Goal: Transaction & Acquisition: Purchase product/service

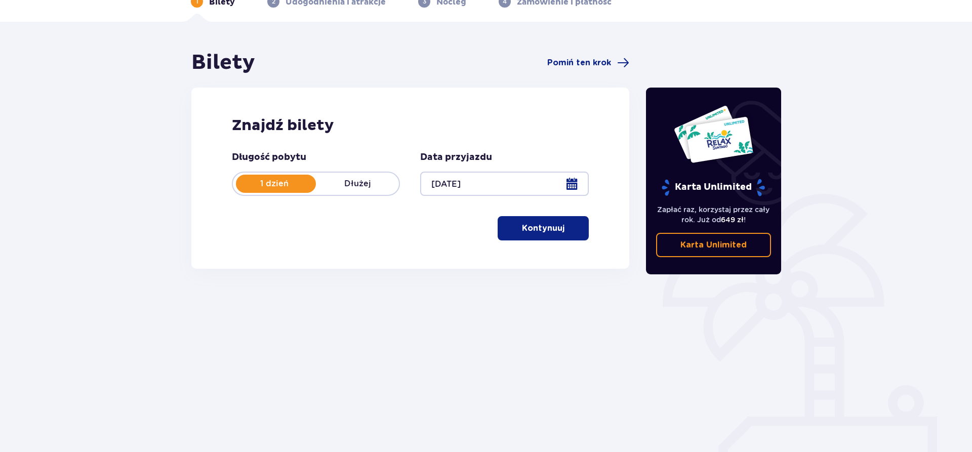
scroll to position [64, 0]
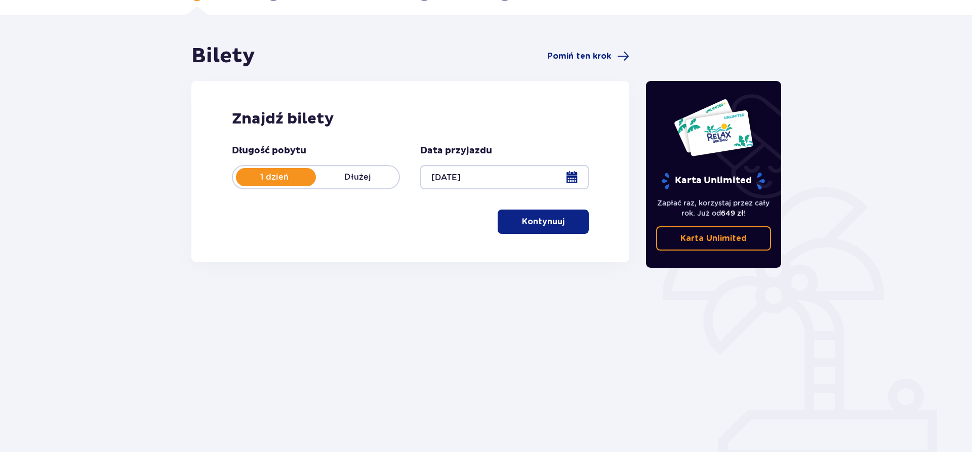
click at [559, 218] on button "Kontynuuj" at bounding box center [543, 222] width 91 height 24
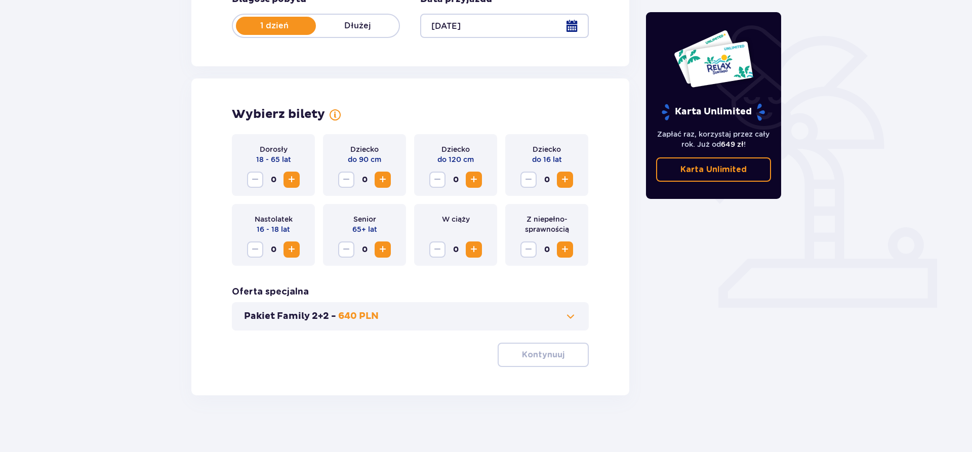
scroll to position [219, 0]
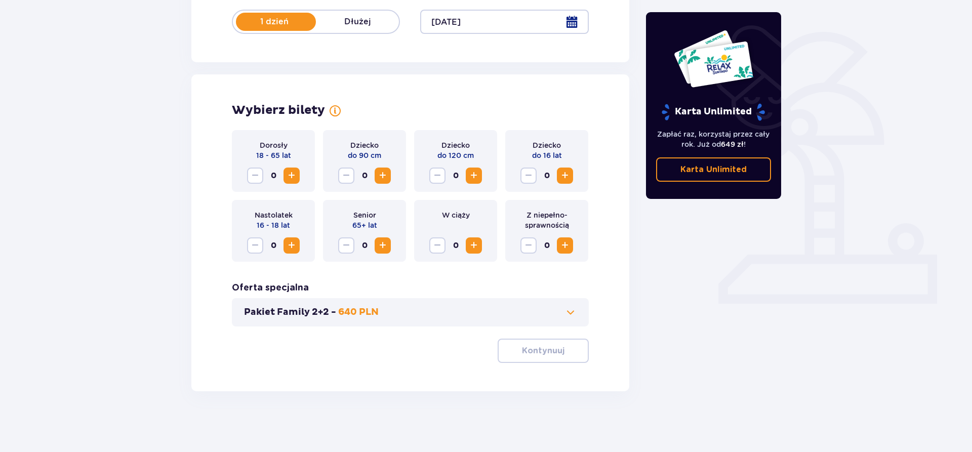
click at [293, 176] on span "Increase" at bounding box center [292, 176] width 12 height 12
click at [292, 247] on span "Increase" at bounding box center [292, 246] width 12 height 12
click at [570, 313] on span at bounding box center [571, 312] width 12 height 12
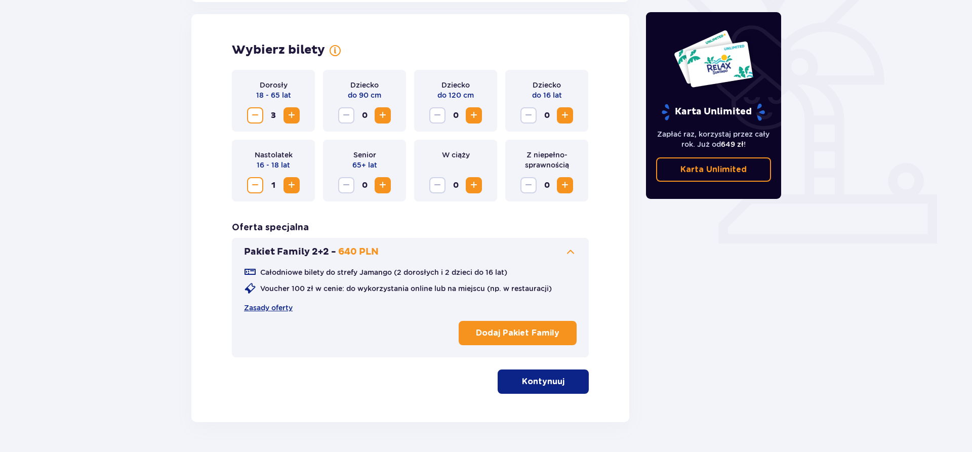
scroll to position [282, 0]
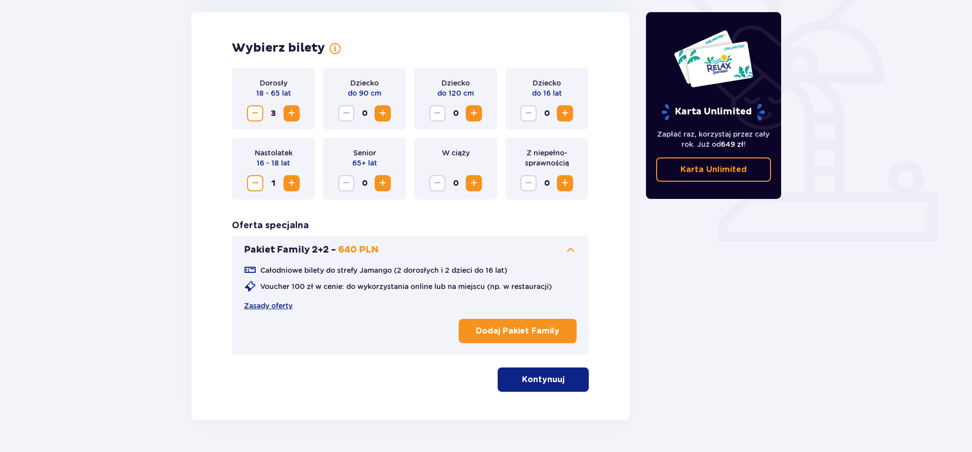
click at [572, 248] on span at bounding box center [571, 250] width 12 height 12
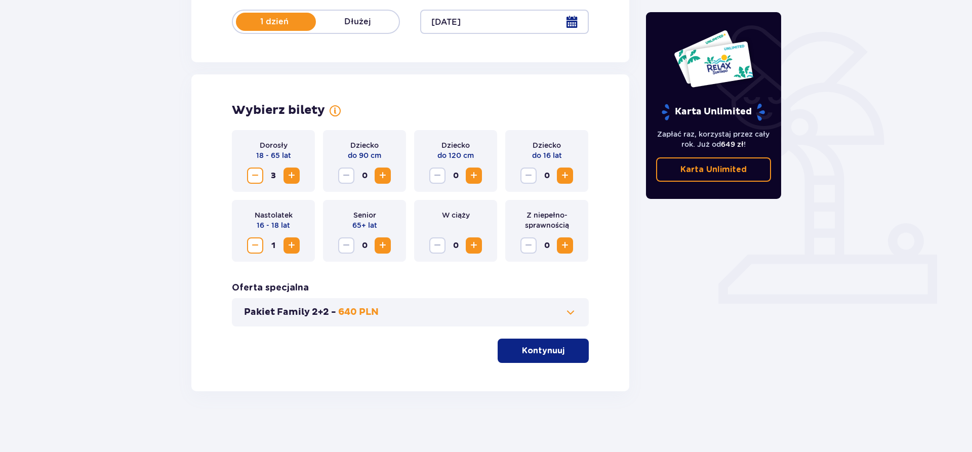
drag, startPoint x: 531, startPoint y: 348, endPoint x: 416, endPoint y: 362, distance: 115.8
click at [530, 349] on p "Kontynuuj" at bounding box center [543, 350] width 43 height 11
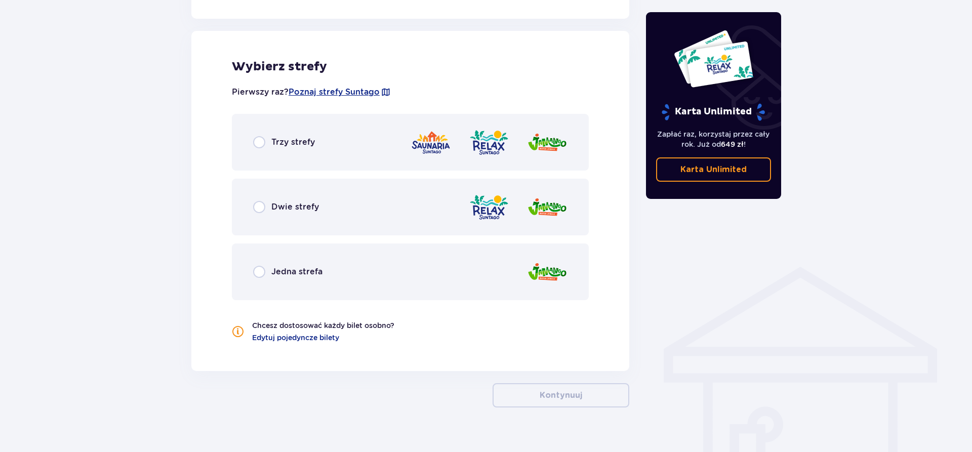
scroll to position [562, 0]
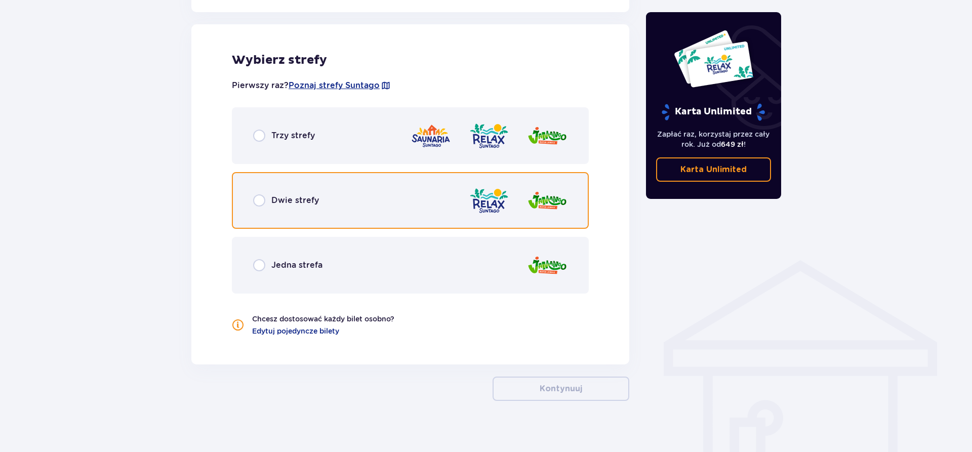
drag, startPoint x: 260, startPoint y: 201, endPoint x: 233, endPoint y: 234, distance: 42.9
click at [259, 201] on input "radio" at bounding box center [259, 200] width 12 height 12
radio input "true"
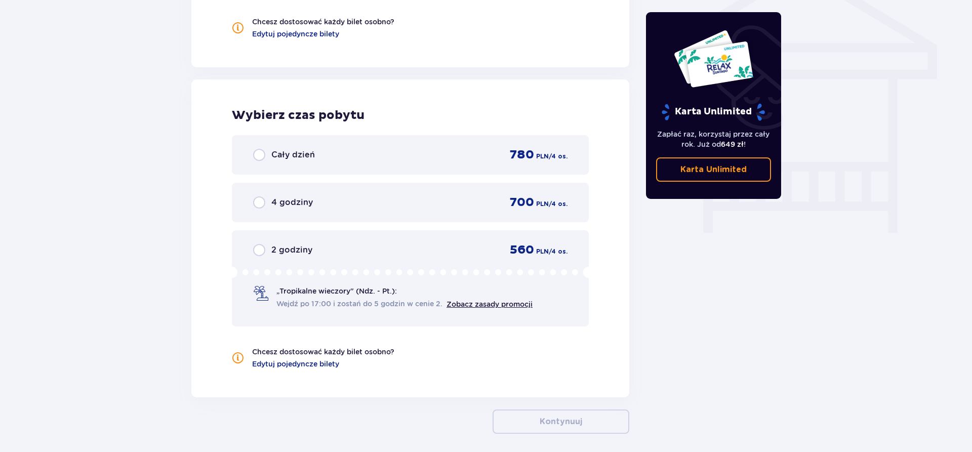
scroll to position [902, 0]
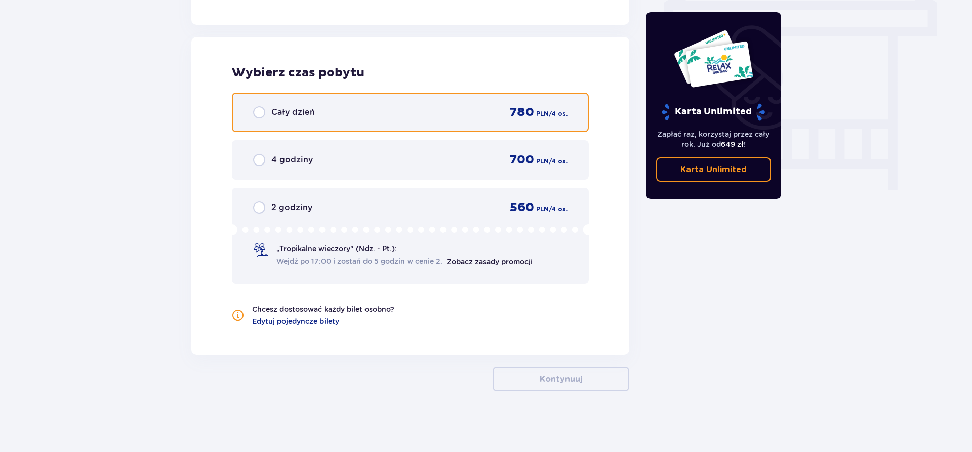
click at [260, 115] on input "radio" at bounding box center [259, 112] width 12 height 12
radio input "true"
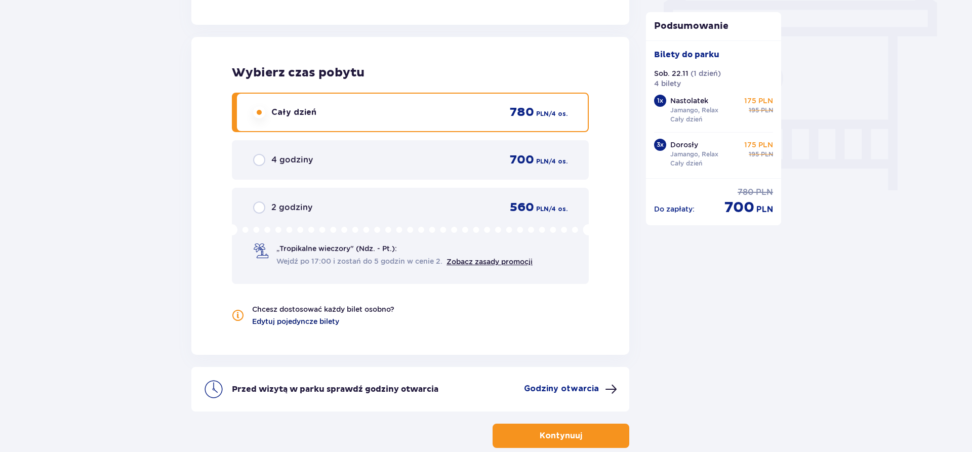
click at [266, 322] on span "Edytuj pojedyncze bilety" at bounding box center [295, 322] width 87 height 10
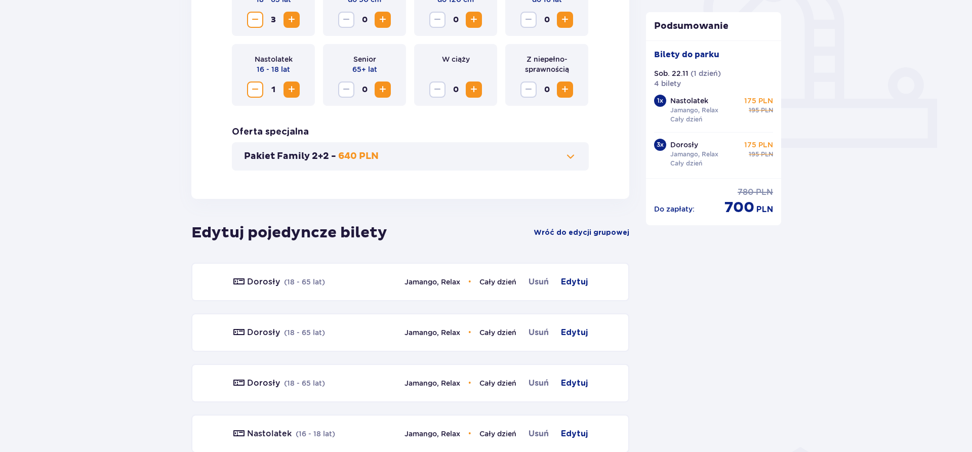
scroll to position [479, 0]
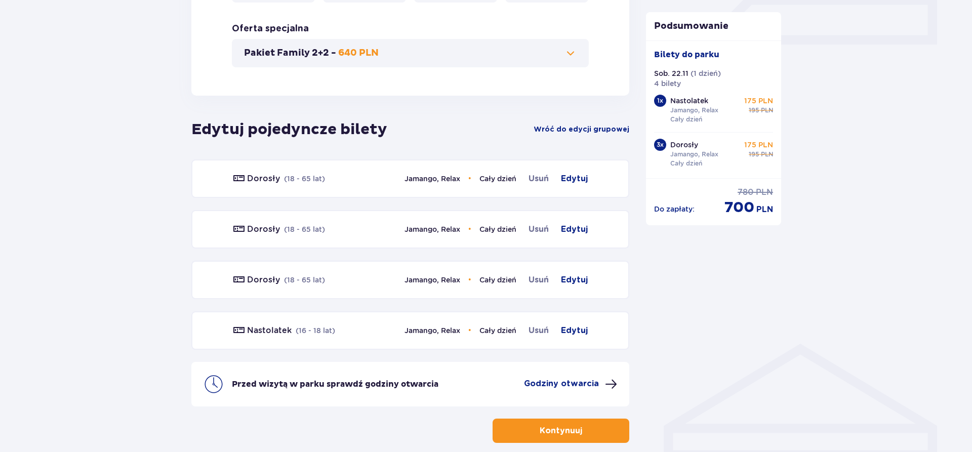
click at [566, 385] on p "Godziny otwarcia" at bounding box center [561, 383] width 75 height 11
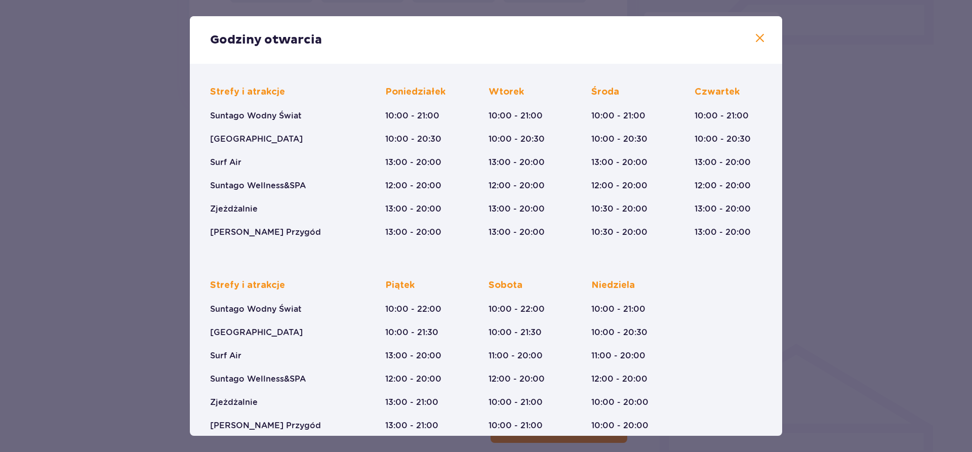
scroll to position [73, 0]
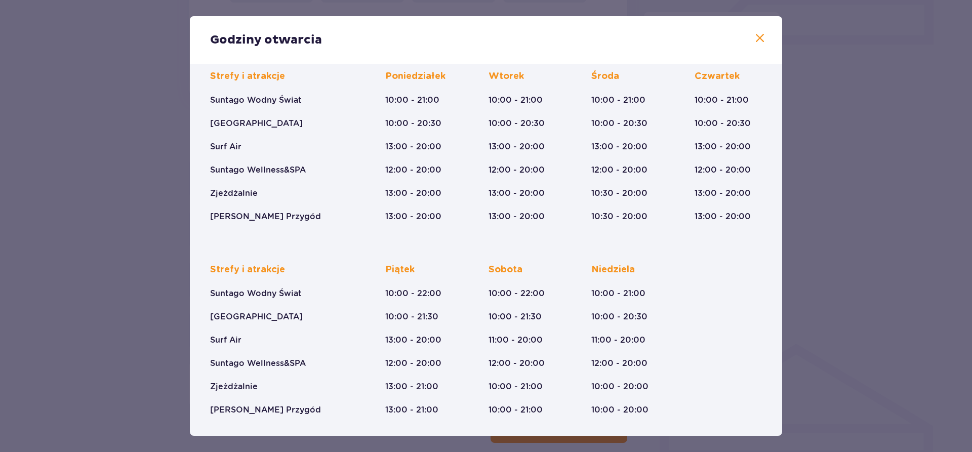
click at [760, 39] on span at bounding box center [760, 38] width 12 height 12
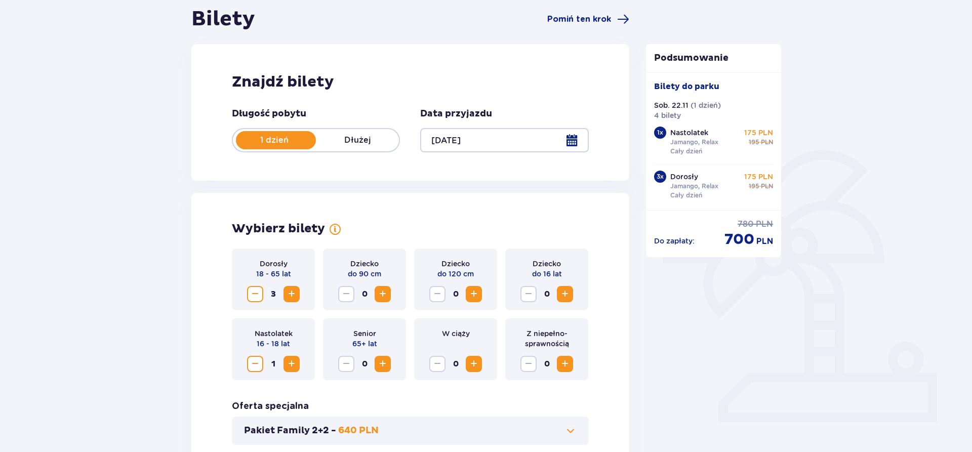
scroll to position [65, 0]
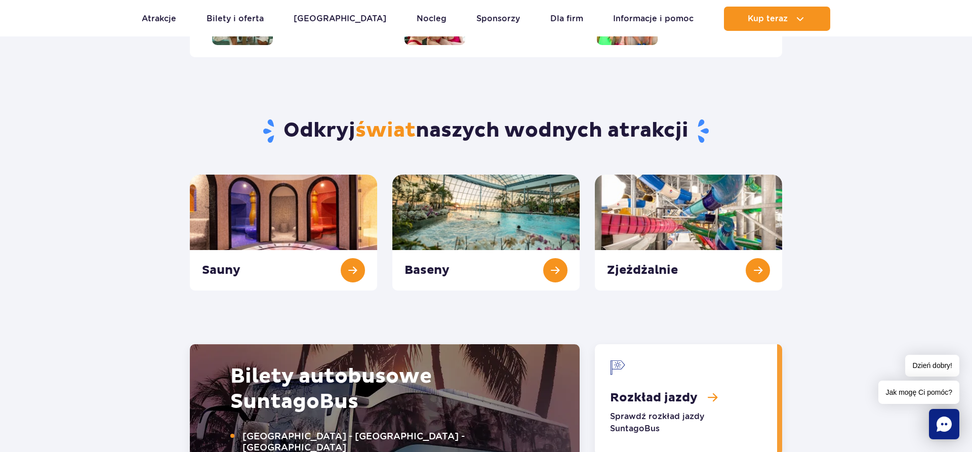
scroll to position [1033, 0]
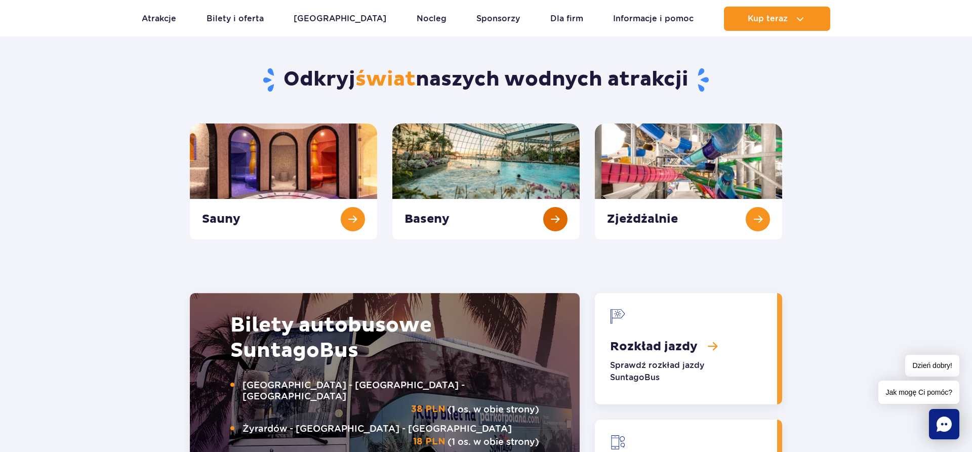
click at [482, 184] on link "Baseny" at bounding box center [485, 182] width 187 height 116
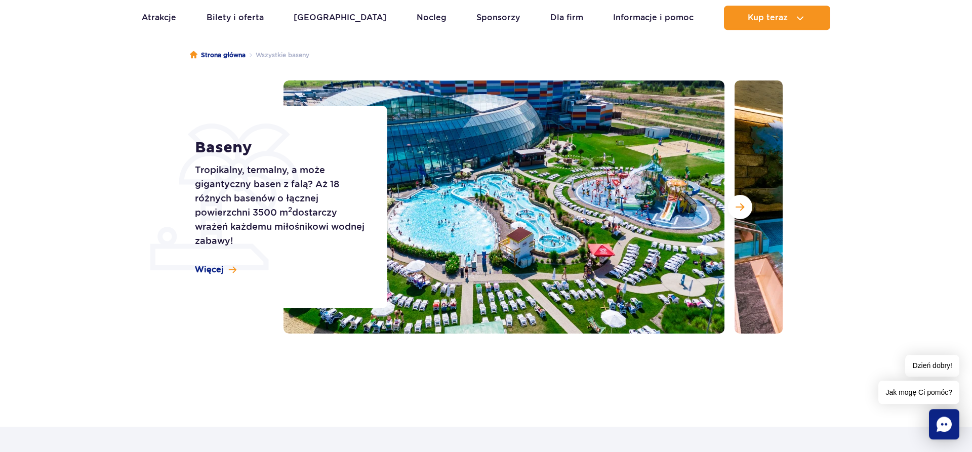
scroll to position [103, 0]
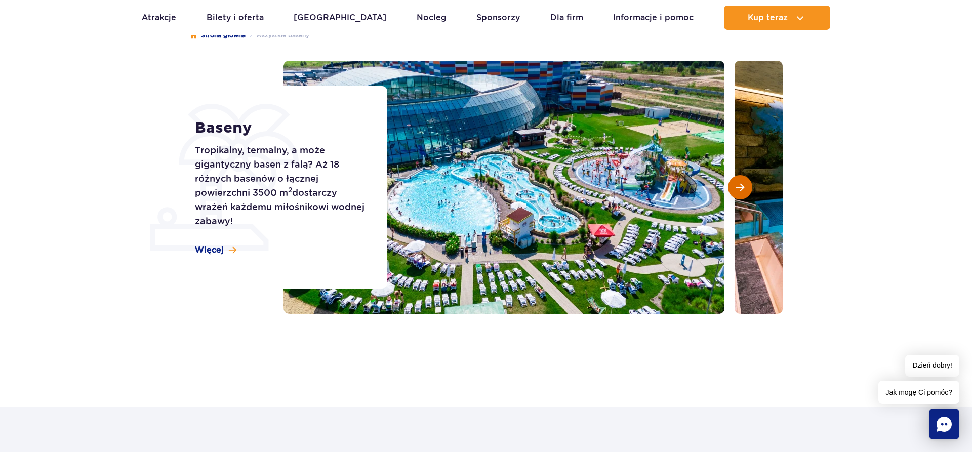
click at [741, 187] on span "Następny slajd" at bounding box center [740, 187] width 9 height 9
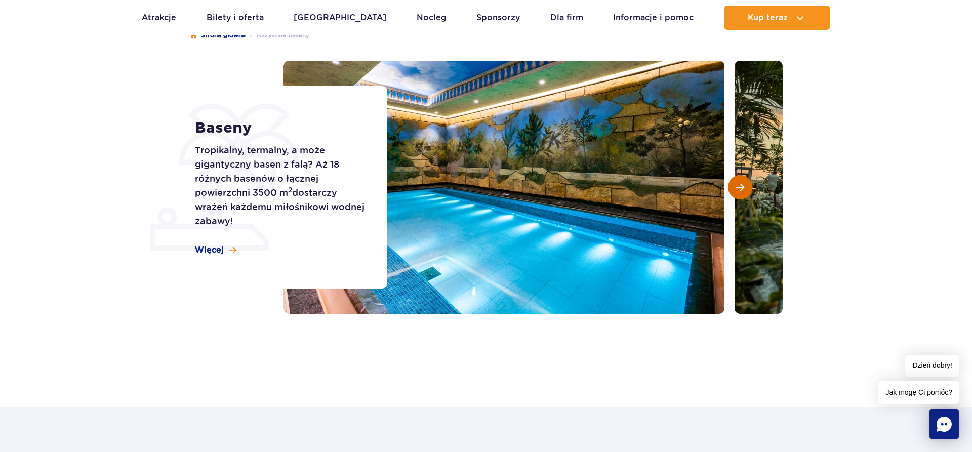
click at [741, 187] on span "Następny slajd" at bounding box center [740, 187] width 9 height 9
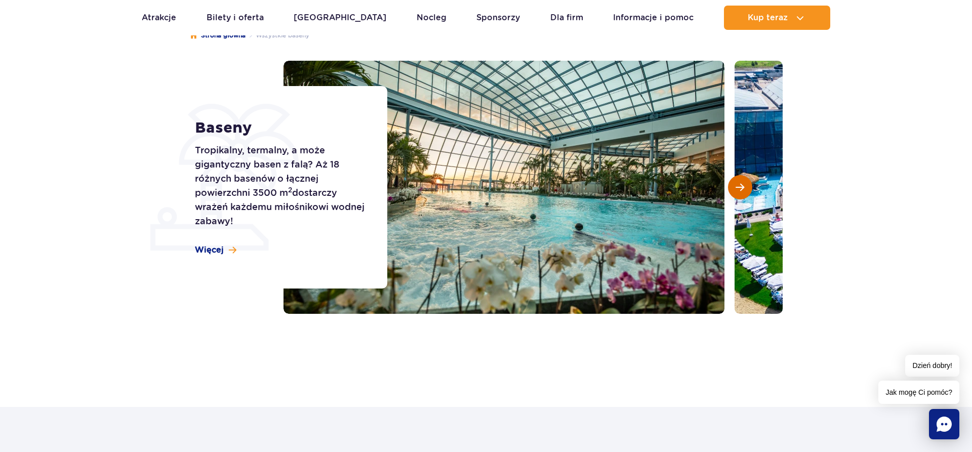
click at [741, 187] on span "Następny slajd" at bounding box center [740, 187] width 9 height 9
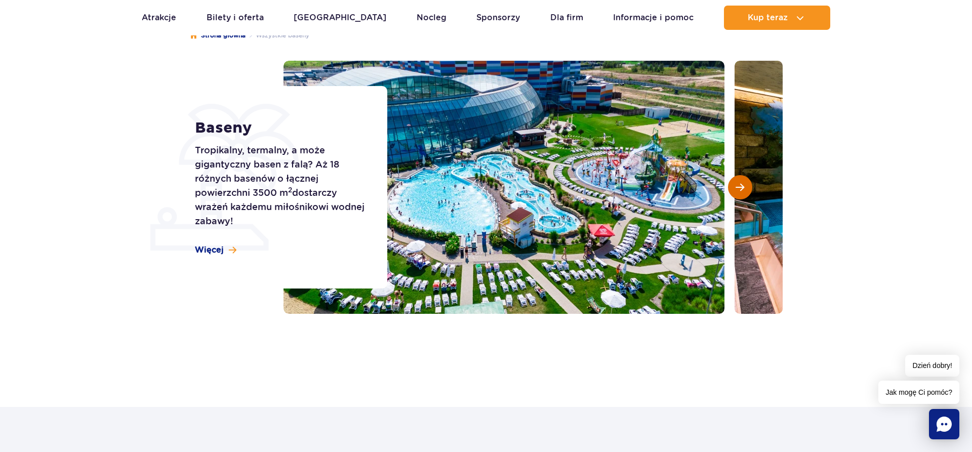
click at [741, 187] on span "Następny slajd" at bounding box center [740, 187] width 9 height 9
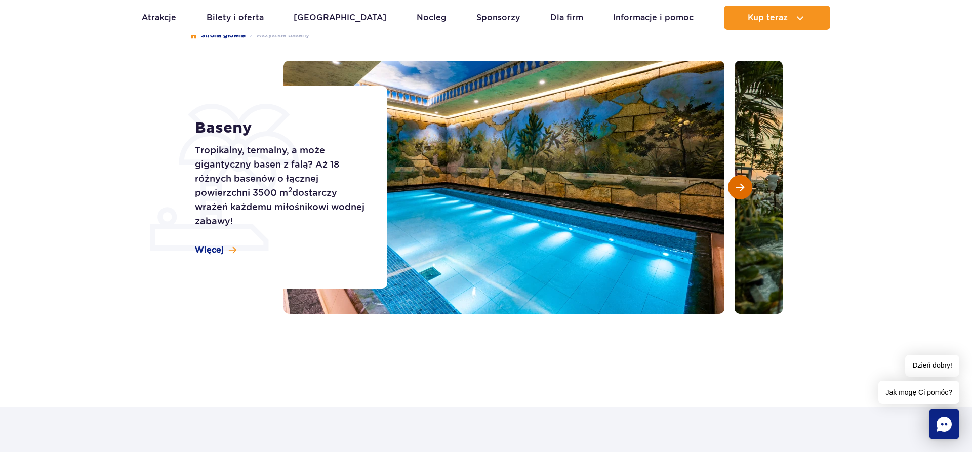
click at [741, 187] on span "Następny slajd" at bounding box center [740, 187] width 9 height 9
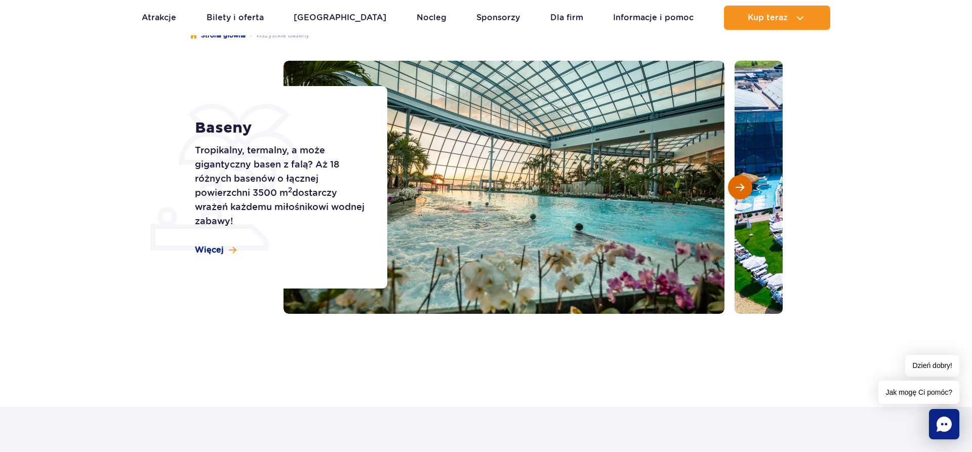
click at [741, 187] on span "Następny slajd" at bounding box center [740, 187] width 9 height 9
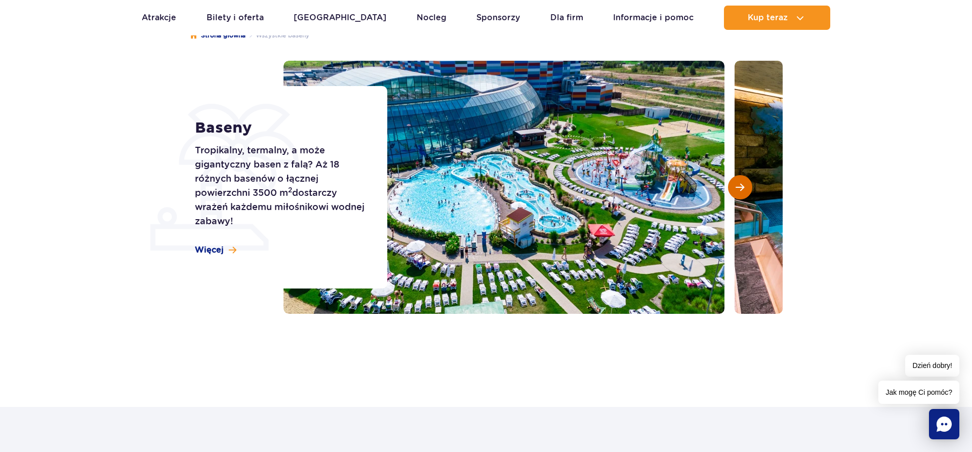
click at [741, 187] on span "Następny slajd" at bounding box center [740, 187] width 9 height 9
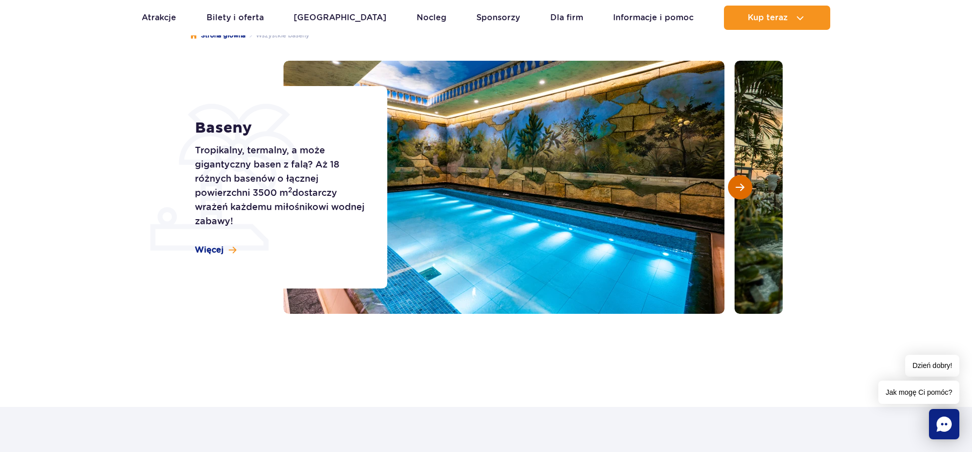
click at [741, 187] on span "Następny slajd" at bounding box center [740, 187] width 9 height 9
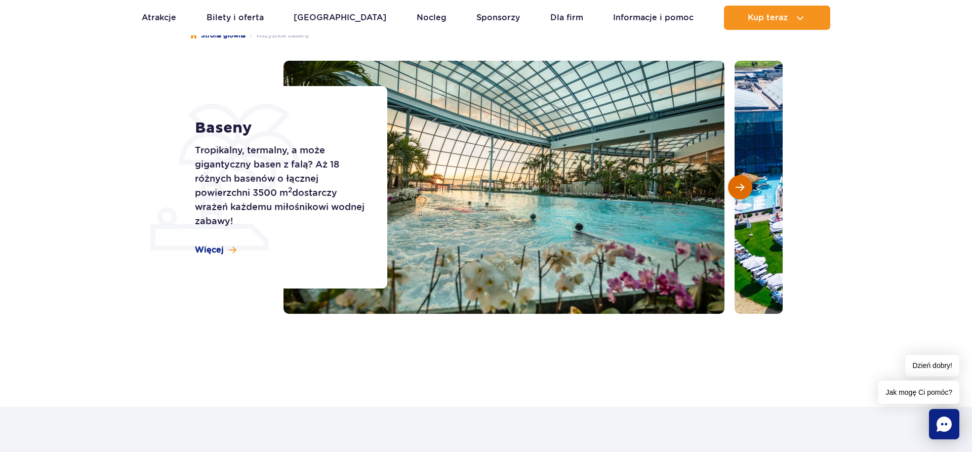
click at [741, 187] on span "Następny slajd" at bounding box center [740, 187] width 9 height 9
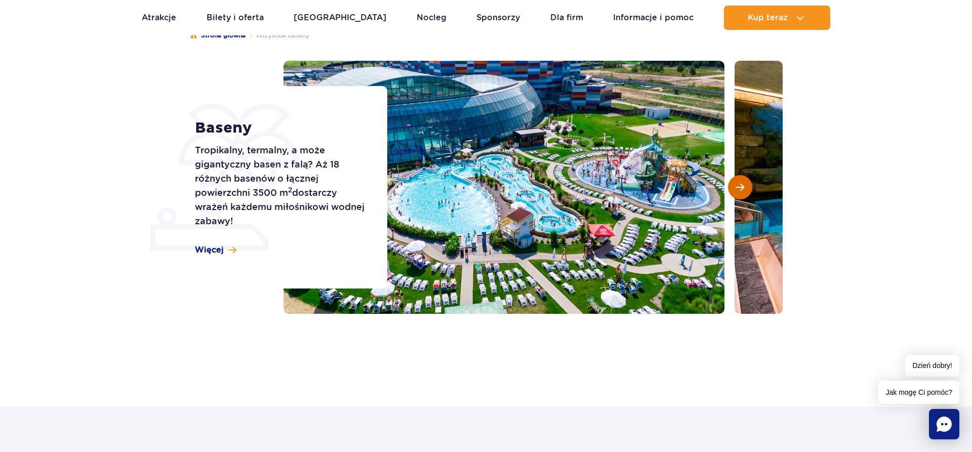
click at [741, 187] on span "Następny slajd" at bounding box center [740, 187] width 9 height 9
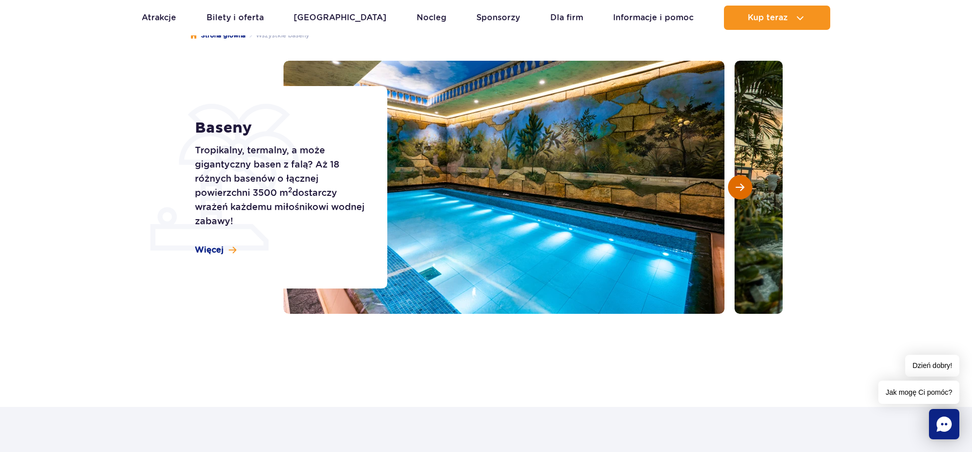
click at [741, 187] on span "Następny slajd" at bounding box center [740, 187] width 9 height 9
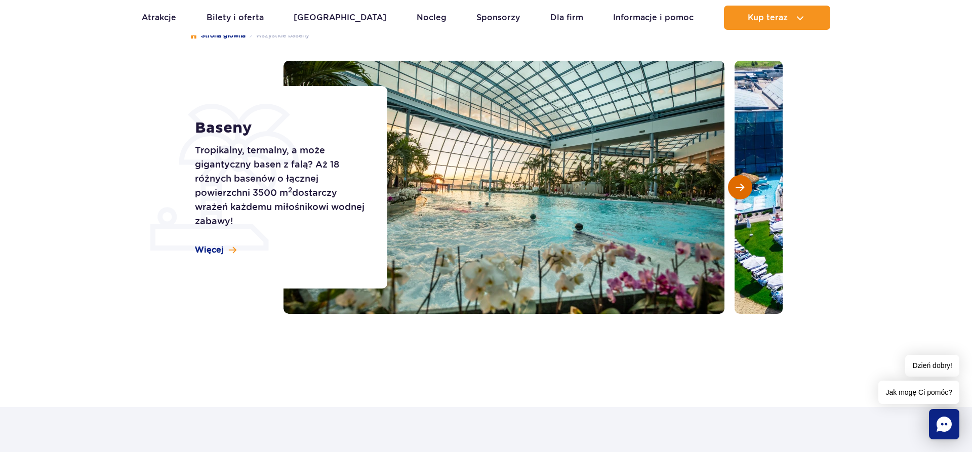
click at [741, 187] on span "Następny slajd" at bounding box center [740, 187] width 9 height 9
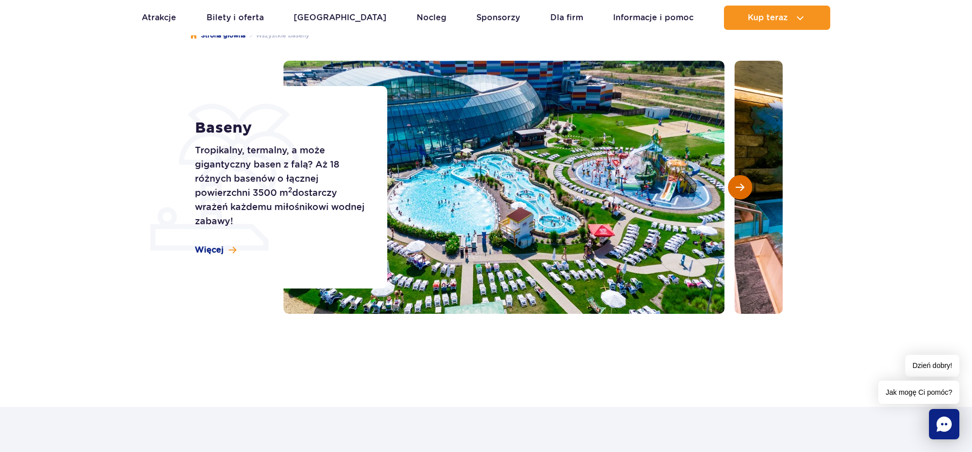
click at [741, 187] on span "Następny slajd" at bounding box center [740, 187] width 9 height 9
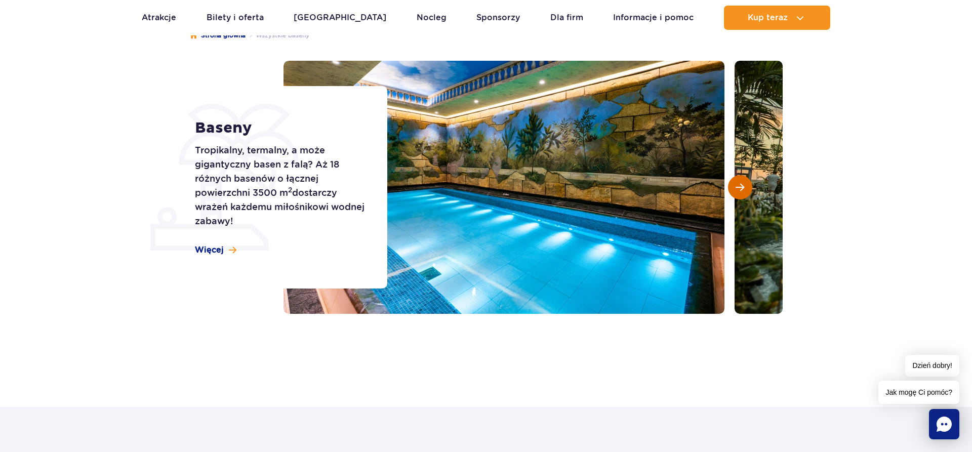
click at [741, 187] on span "Następny slajd" at bounding box center [740, 187] width 9 height 9
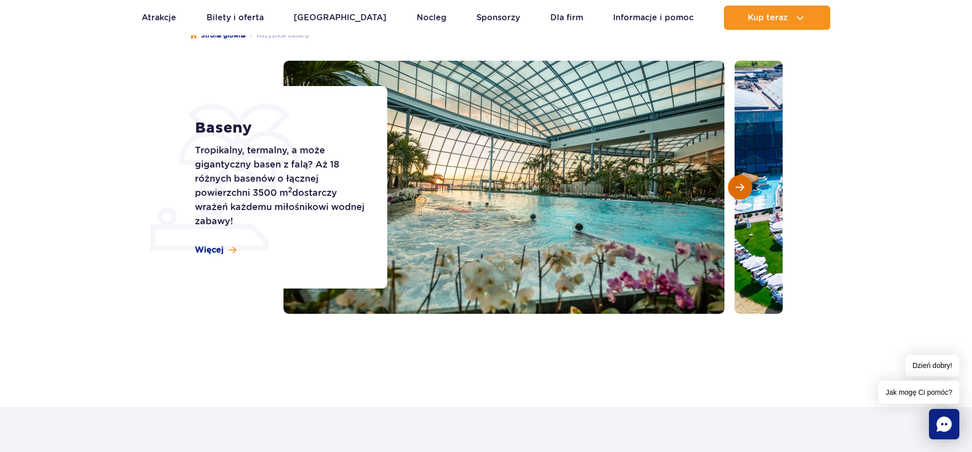
click at [741, 187] on span "Następny slajd" at bounding box center [740, 187] width 9 height 9
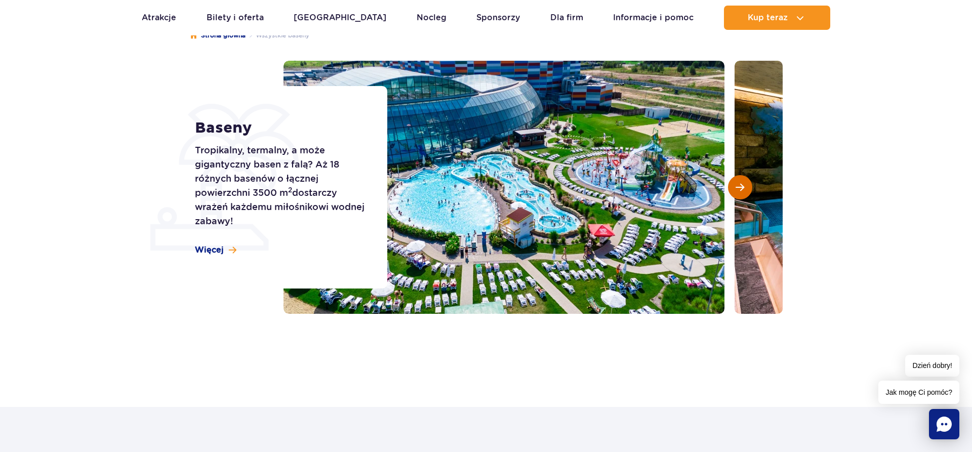
click at [741, 187] on span "Następny slajd" at bounding box center [740, 187] width 9 height 9
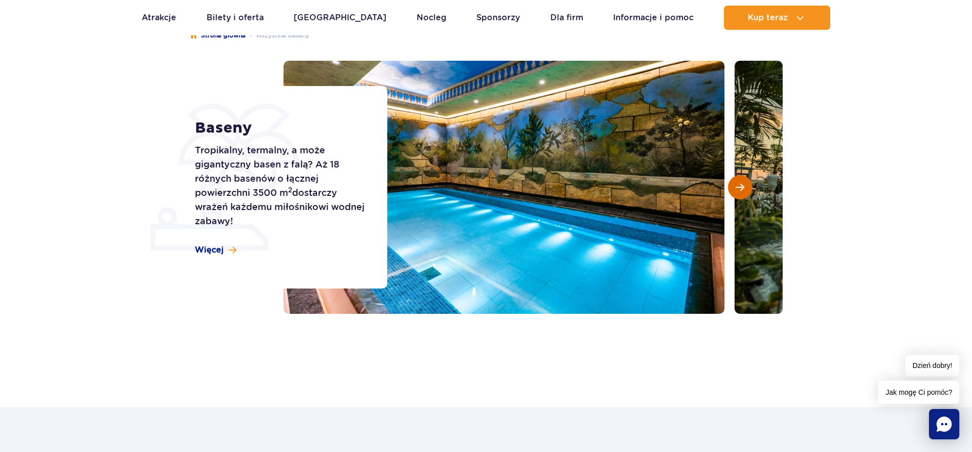
click at [741, 187] on span "Następny slajd" at bounding box center [740, 187] width 9 height 9
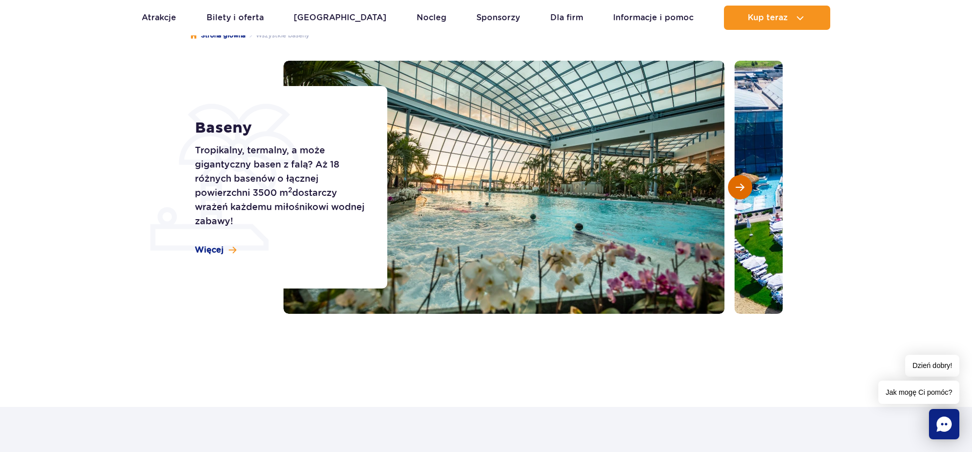
click at [740, 186] on span "Następny slajd" at bounding box center [740, 187] width 9 height 9
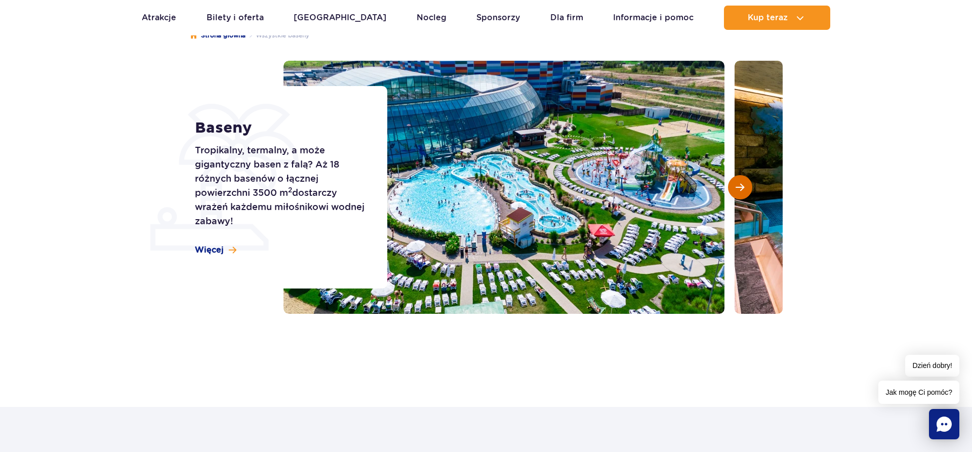
click at [740, 186] on span "Następny slajd" at bounding box center [740, 187] width 9 height 9
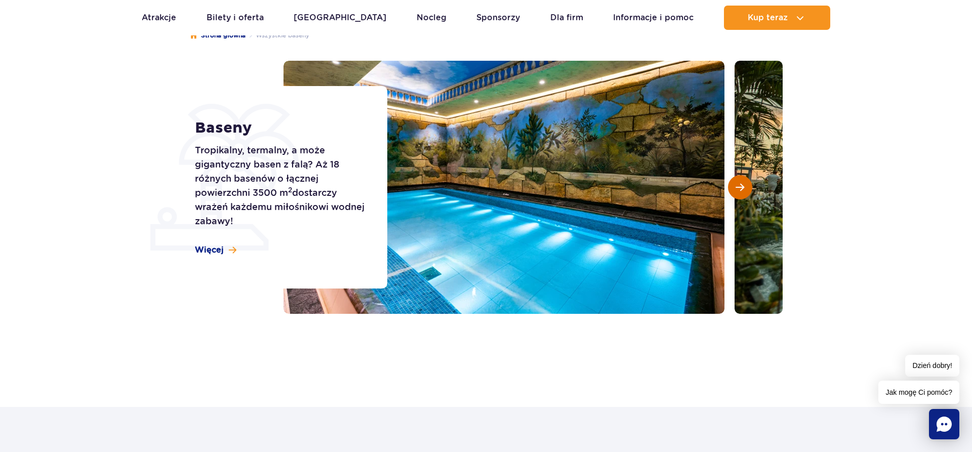
click at [740, 186] on span "Następny slajd" at bounding box center [740, 187] width 9 height 9
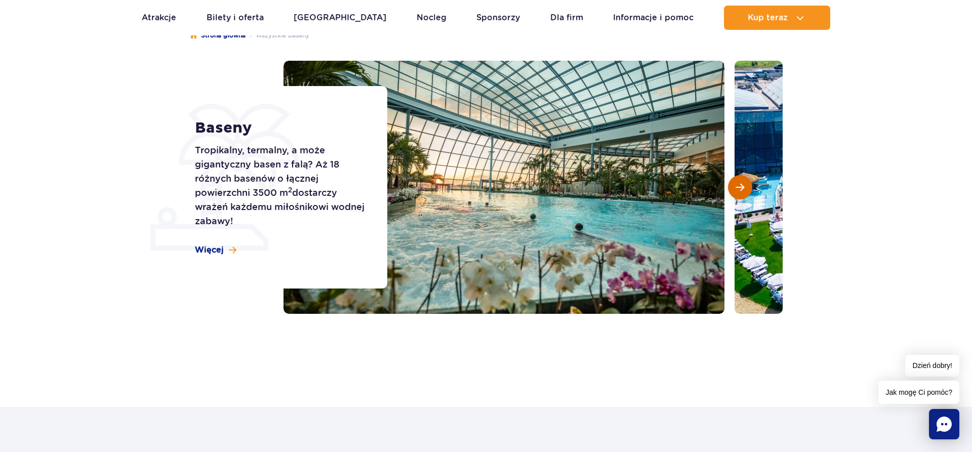
click at [740, 186] on span "Następny slajd" at bounding box center [740, 187] width 9 height 9
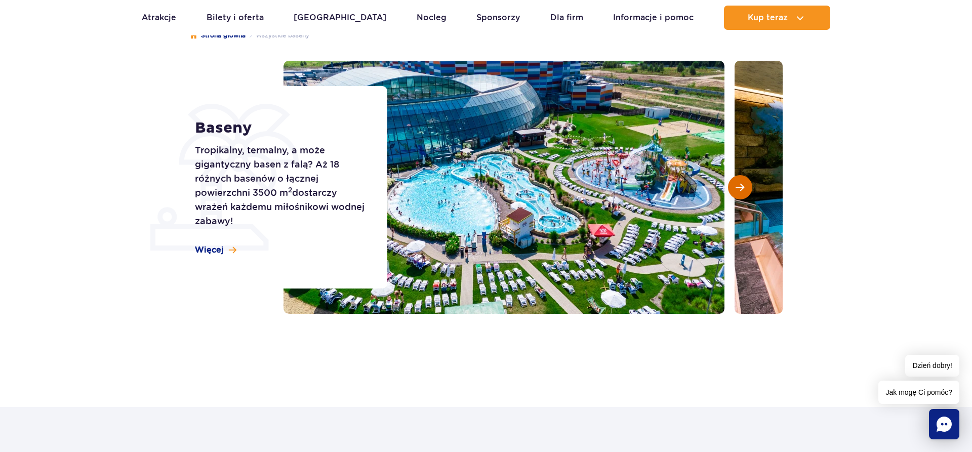
click at [740, 186] on span "Następny slajd" at bounding box center [740, 187] width 9 height 9
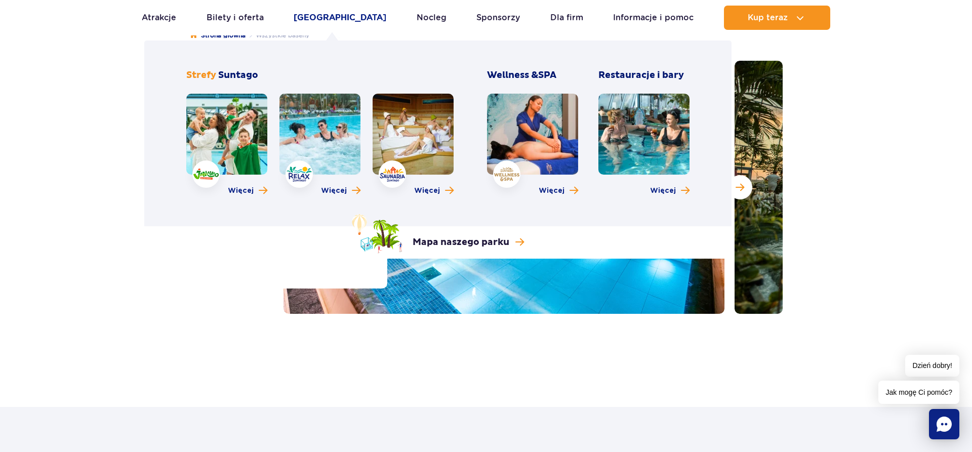
click at [326, 19] on link "[GEOGRAPHIC_DATA]" at bounding box center [340, 18] width 93 height 24
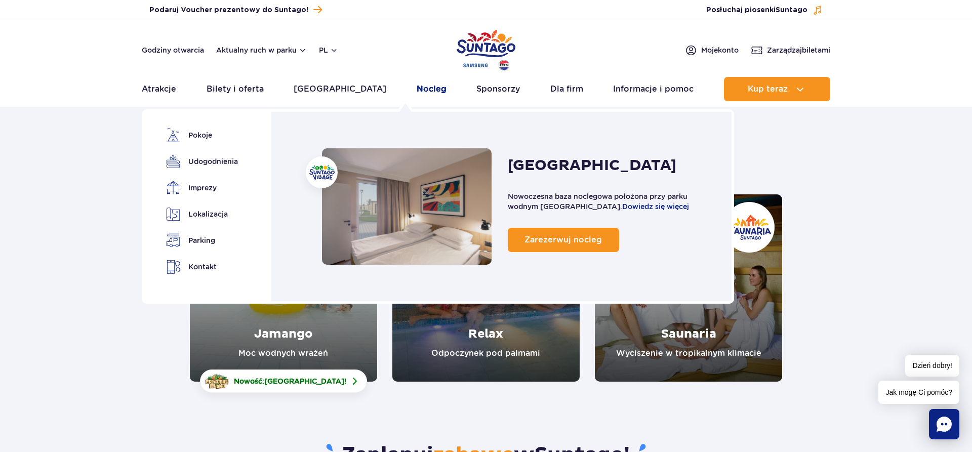
click at [417, 90] on link "Nocleg" at bounding box center [432, 89] width 30 height 24
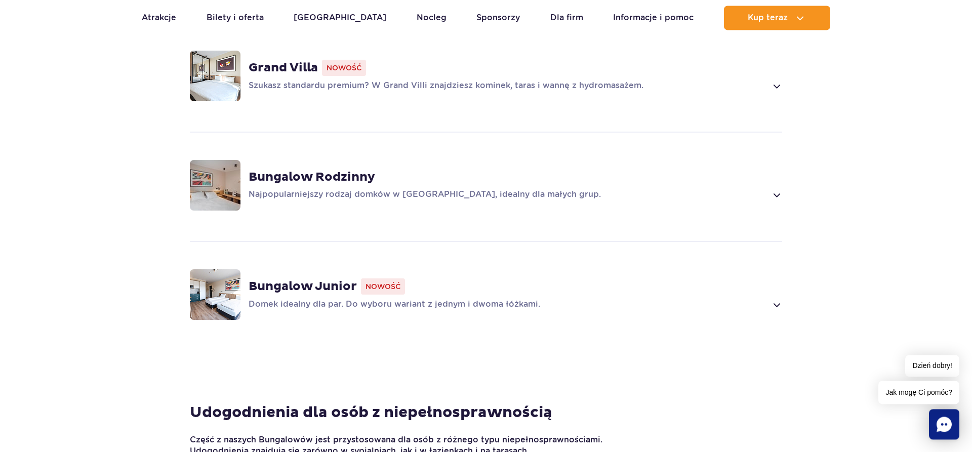
scroll to position [775, 0]
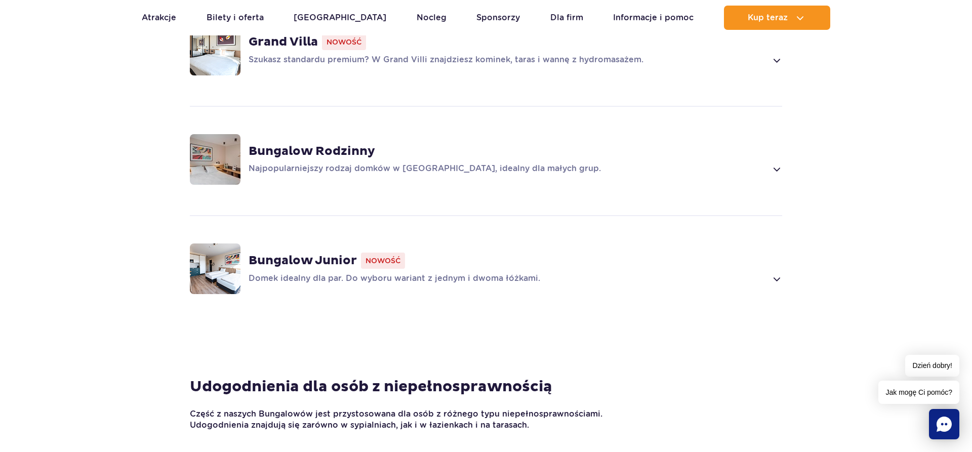
click at [777, 163] on span at bounding box center [777, 169] width 12 height 12
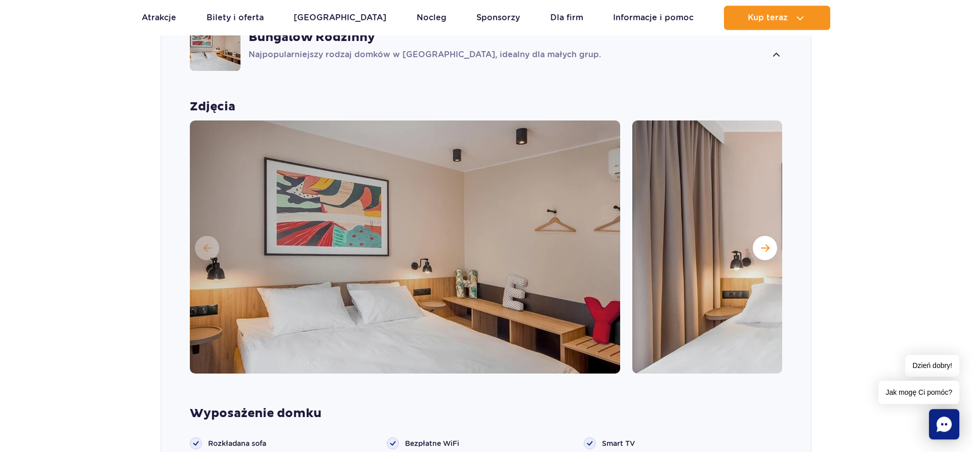
scroll to position [922, 0]
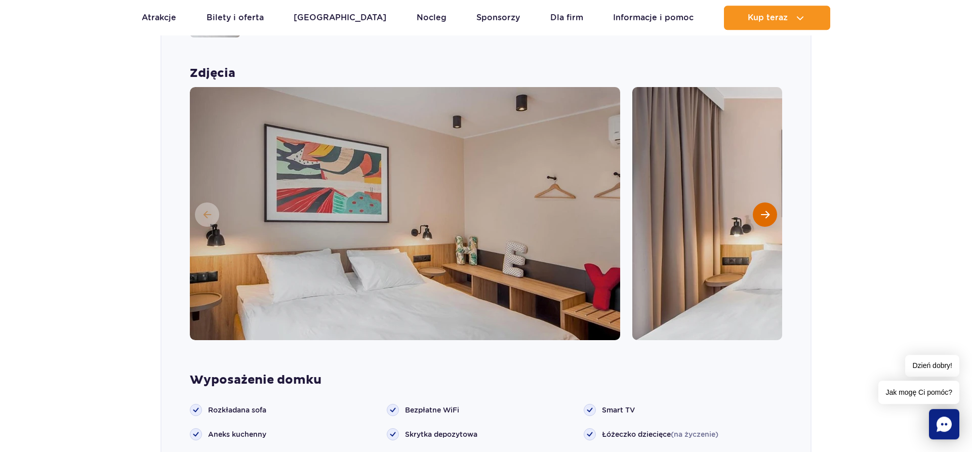
click at [769, 210] on span "Następny slajd" at bounding box center [765, 214] width 9 height 9
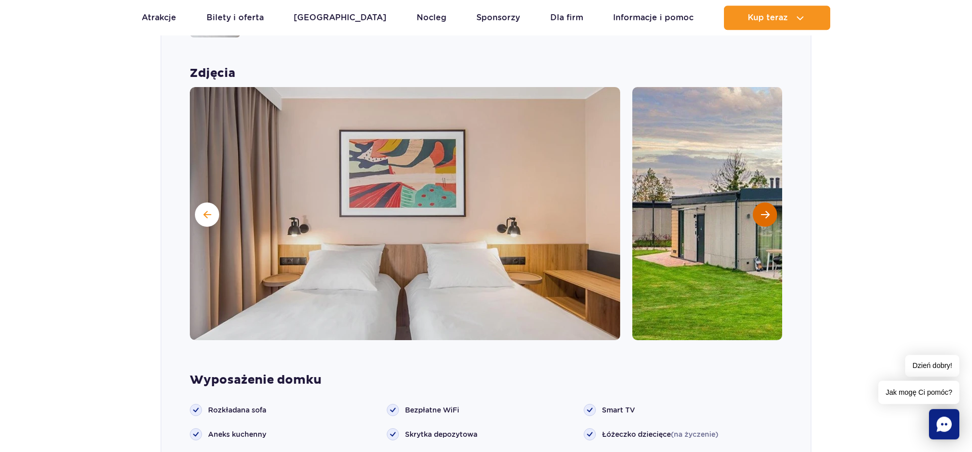
click at [769, 210] on span "Następny slajd" at bounding box center [765, 214] width 9 height 9
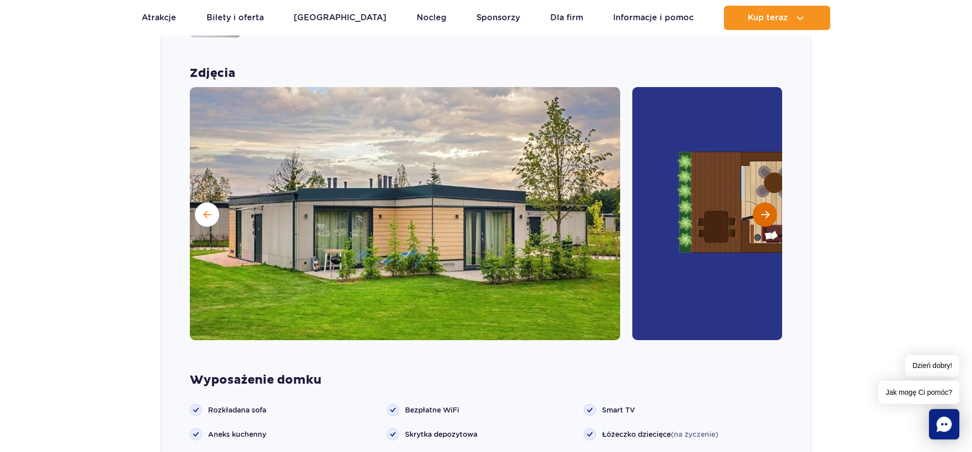
click at [769, 210] on span "Następny slajd" at bounding box center [765, 214] width 9 height 9
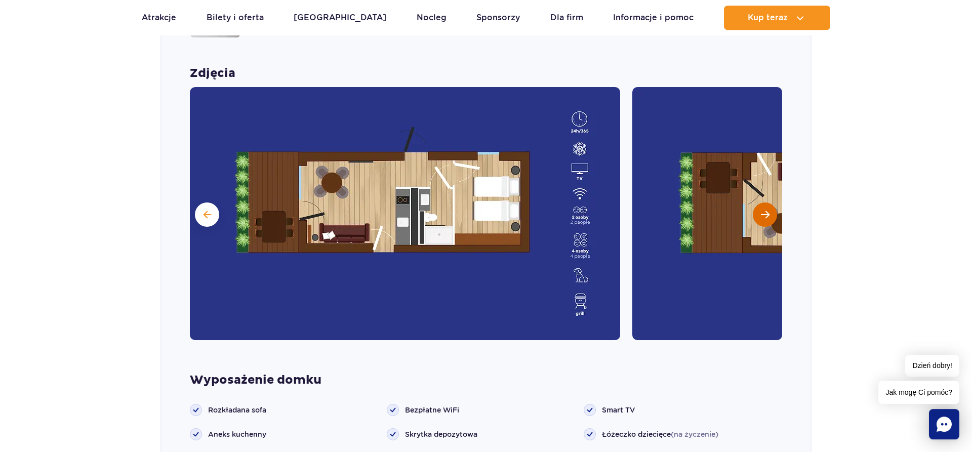
click at [769, 210] on span "Następny slajd" at bounding box center [765, 214] width 9 height 9
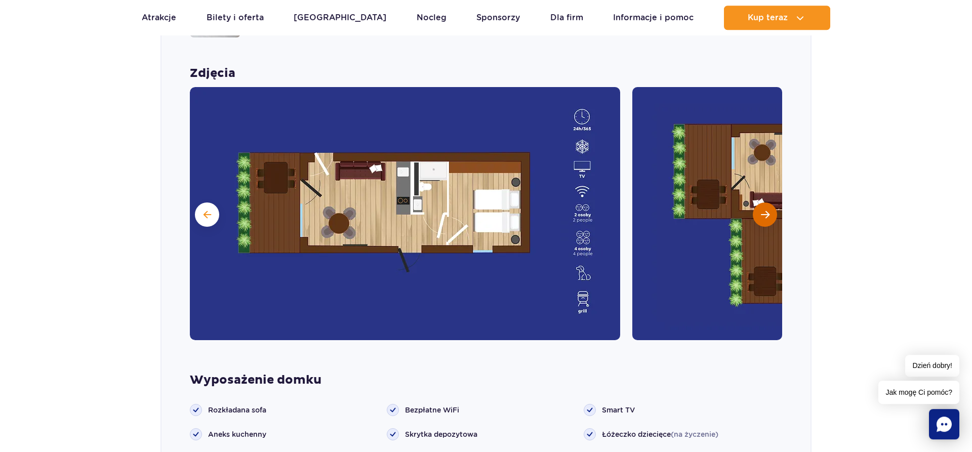
click at [769, 210] on span "Następny slajd" at bounding box center [765, 214] width 9 height 9
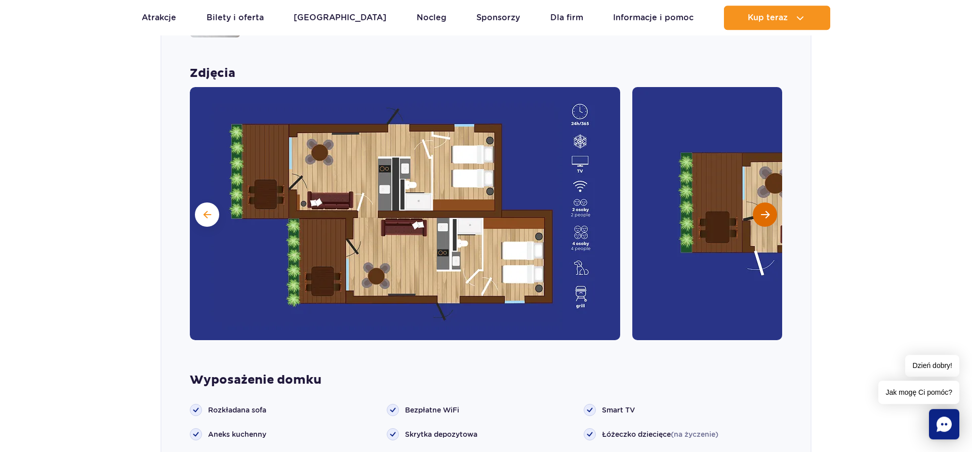
click at [769, 210] on span "Następny slajd" at bounding box center [765, 214] width 9 height 9
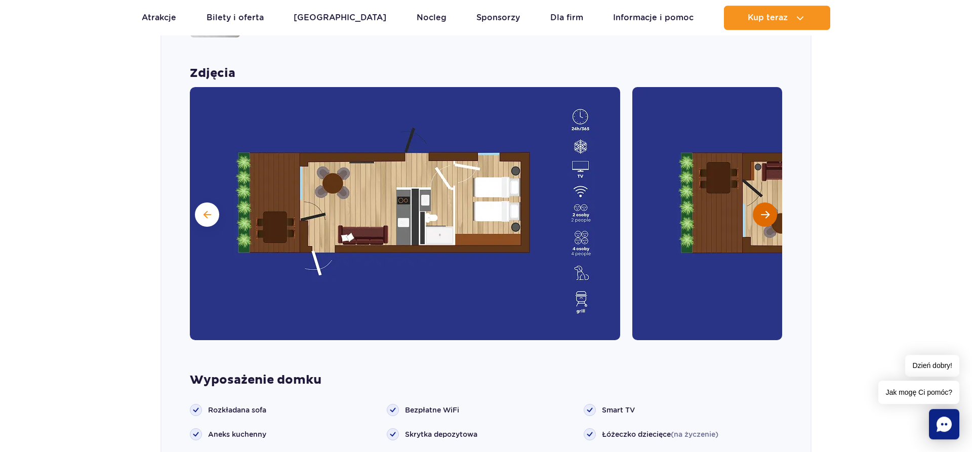
click at [769, 210] on span "Następny slajd" at bounding box center [765, 214] width 9 height 9
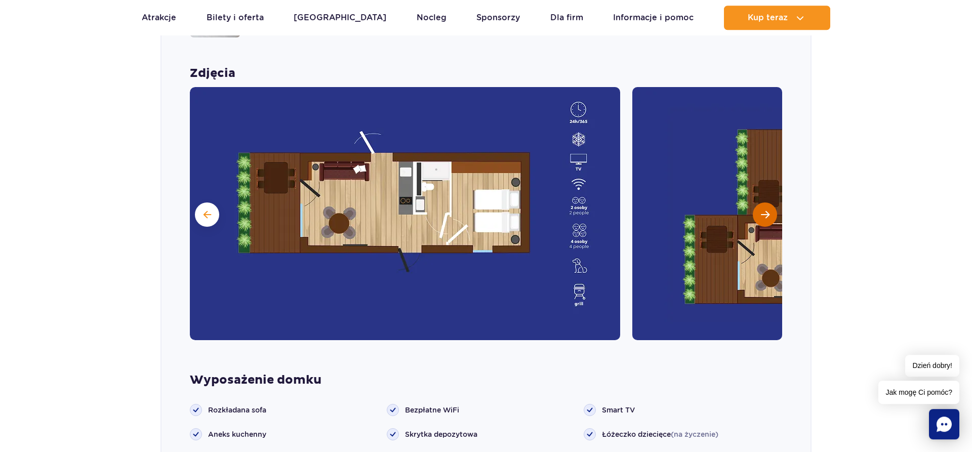
click at [769, 210] on span "Następny slajd" at bounding box center [765, 214] width 9 height 9
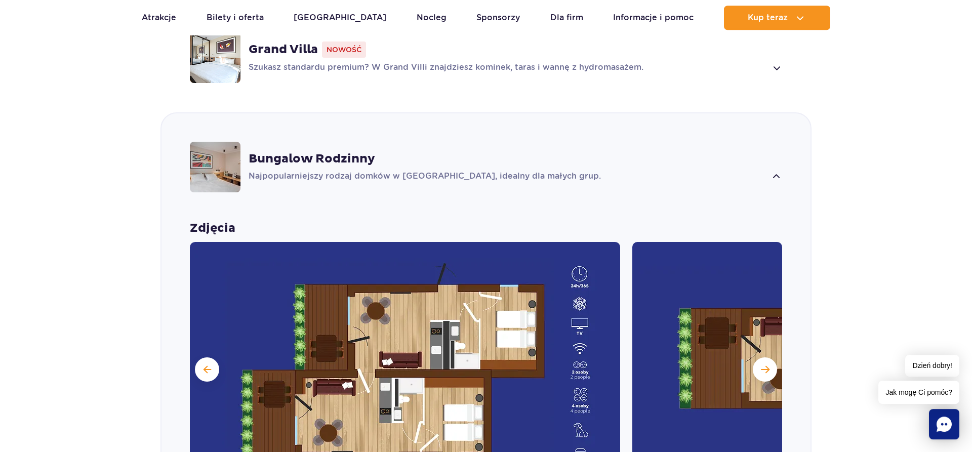
scroll to position [561, 0]
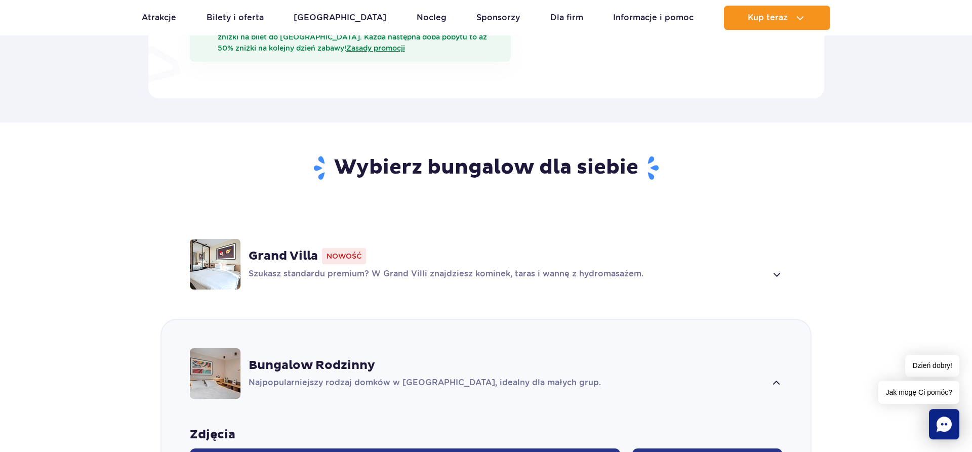
click at [778, 268] on span at bounding box center [777, 274] width 12 height 12
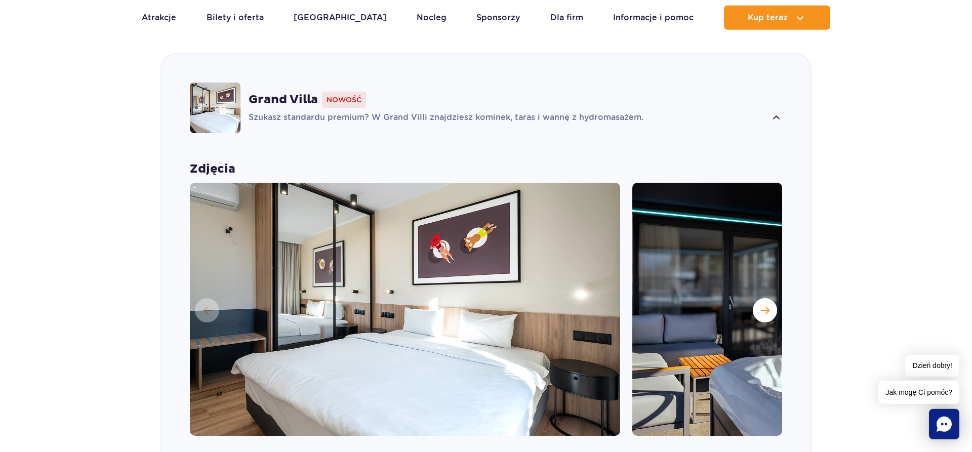
scroll to position [721, 0]
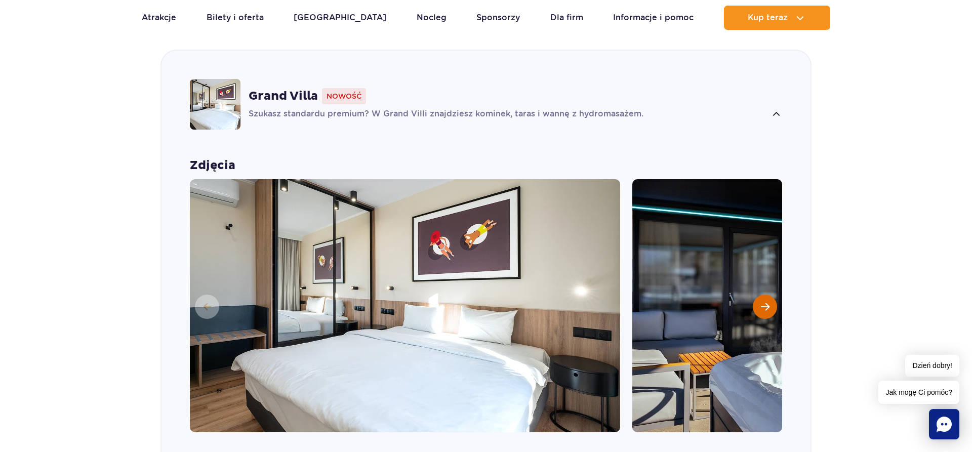
click at [771, 298] on button "Następny slajd" at bounding box center [765, 307] width 24 height 24
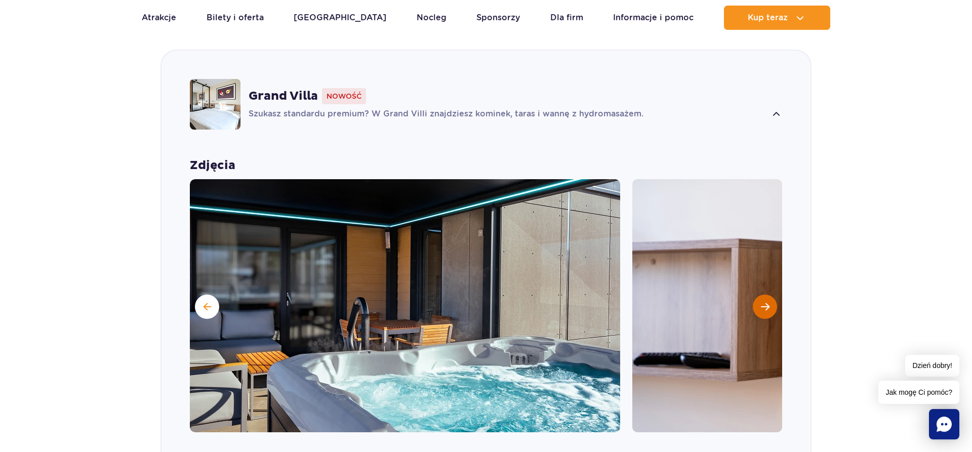
click at [771, 298] on button "Następny slajd" at bounding box center [765, 307] width 24 height 24
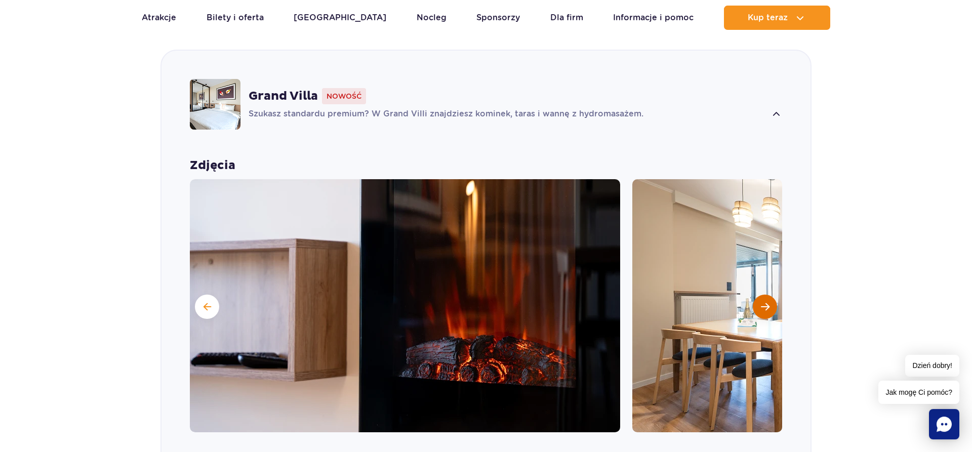
click at [771, 298] on button "Następny slajd" at bounding box center [765, 307] width 24 height 24
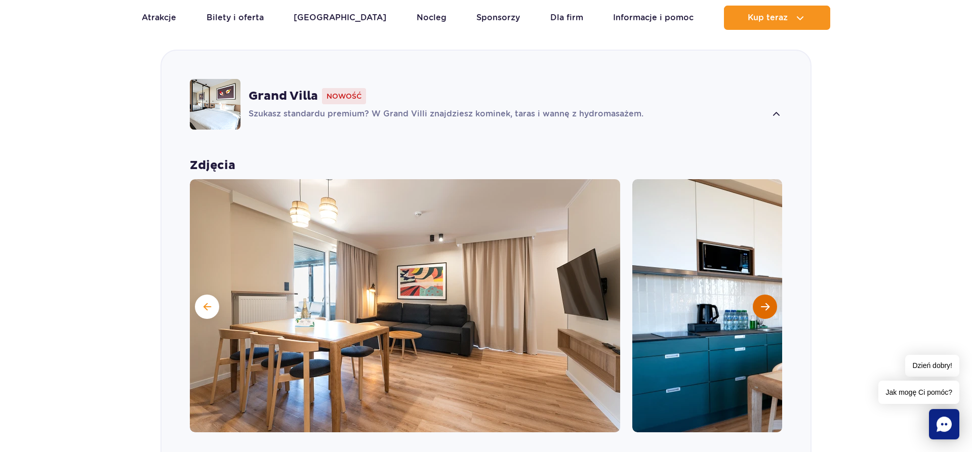
click at [771, 298] on button "Następny slajd" at bounding box center [765, 307] width 24 height 24
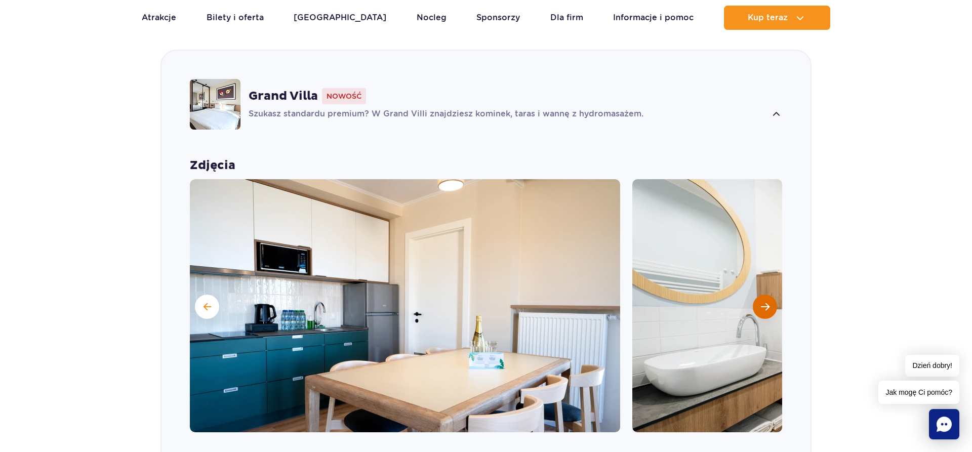
click at [771, 298] on button "Następny slajd" at bounding box center [765, 307] width 24 height 24
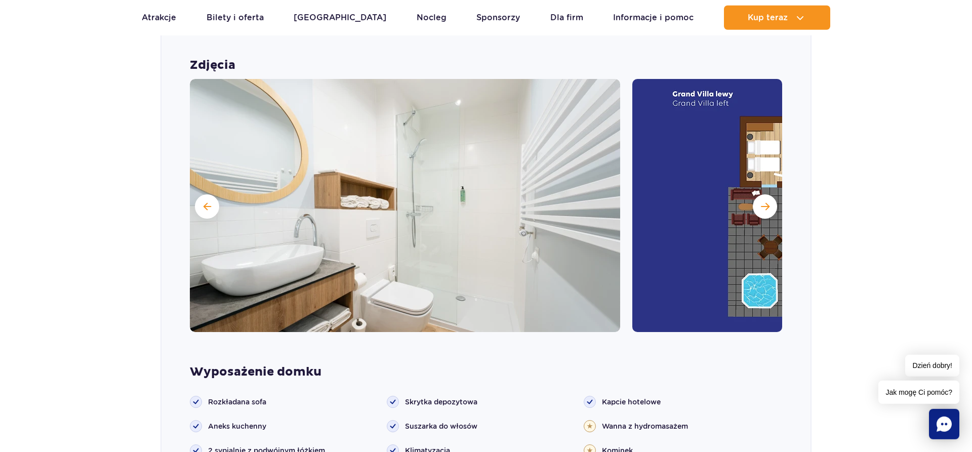
scroll to position [824, 0]
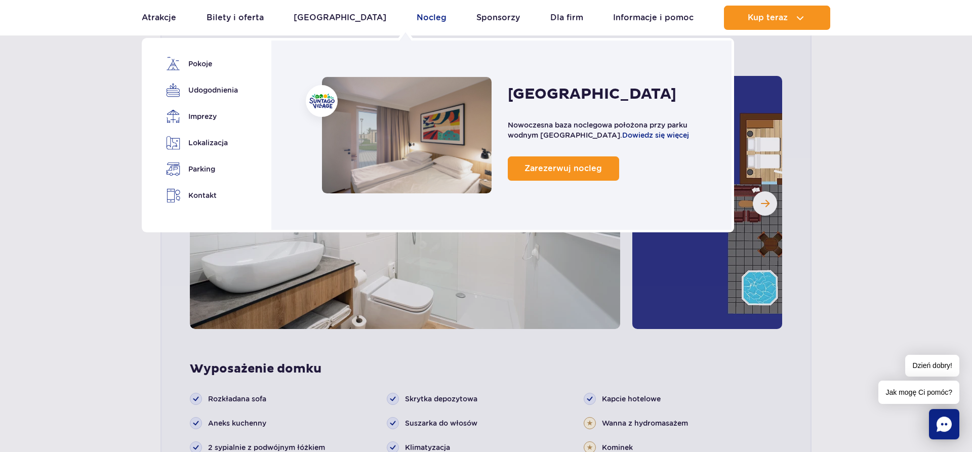
click at [417, 16] on link "Nocleg" at bounding box center [432, 18] width 30 height 24
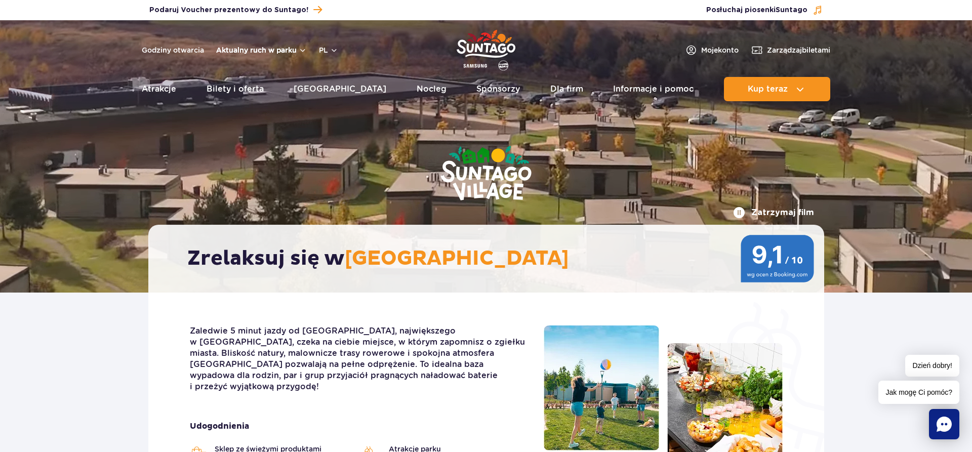
click at [286, 49] on button "Aktualny ruch w parku" at bounding box center [261, 50] width 91 height 8
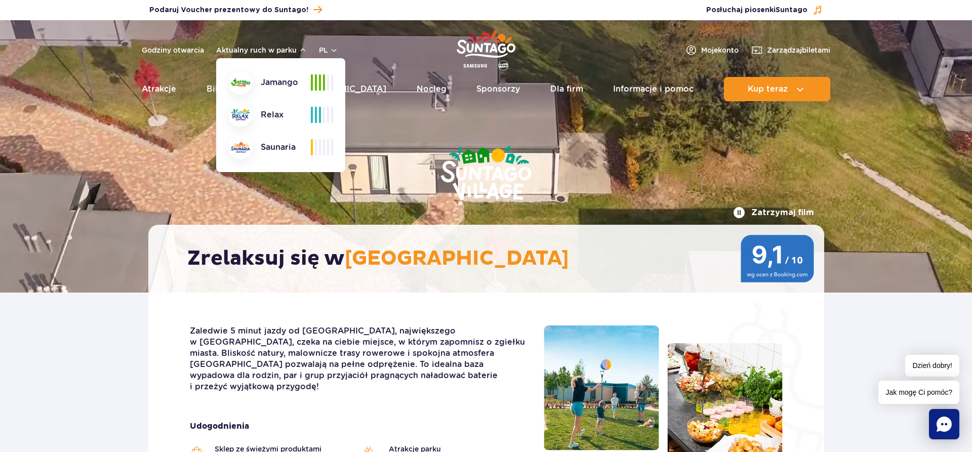
click at [386, 136] on div "Zatrzymaj film Zrelaksuj się w [GEOGRAPHIC_DATA]" at bounding box center [486, 156] width 691 height 272
